Goal: Task Accomplishment & Management: Manage account settings

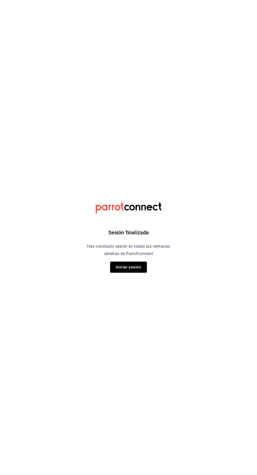
click at [45, 0] on html "Sesión finalizada Has concluido sesión en todas las ventanas abiertas de Parrot…" at bounding box center [128, 0] width 257 height 0
click at [124, 265] on button "Iniciar sesión" at bounding box center [128, 267] width 37 height 11
